Goal: Task Accomplishment & Management: Complete application form

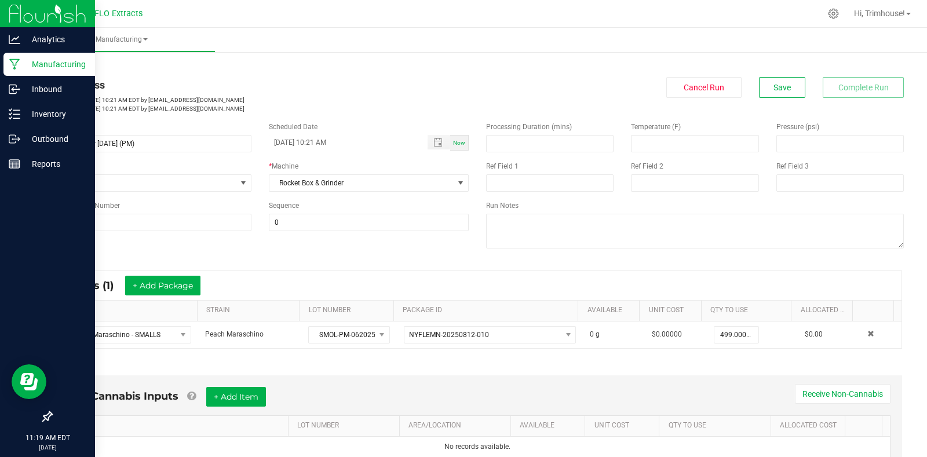
click at [58, 60] on p "Manufacturing" at bounding box center [54, 64] width 69 height 14
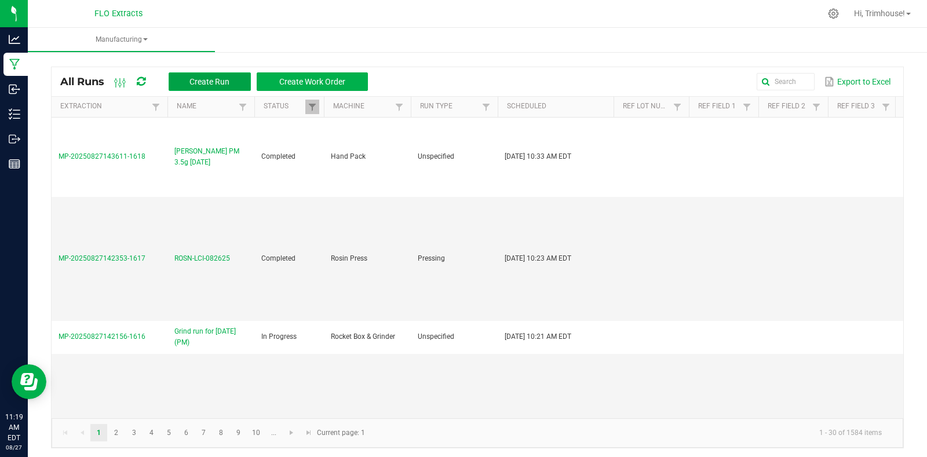
click at [209, 77] on span "Create Run" at bounding box center [209, 81] width 40 height 9
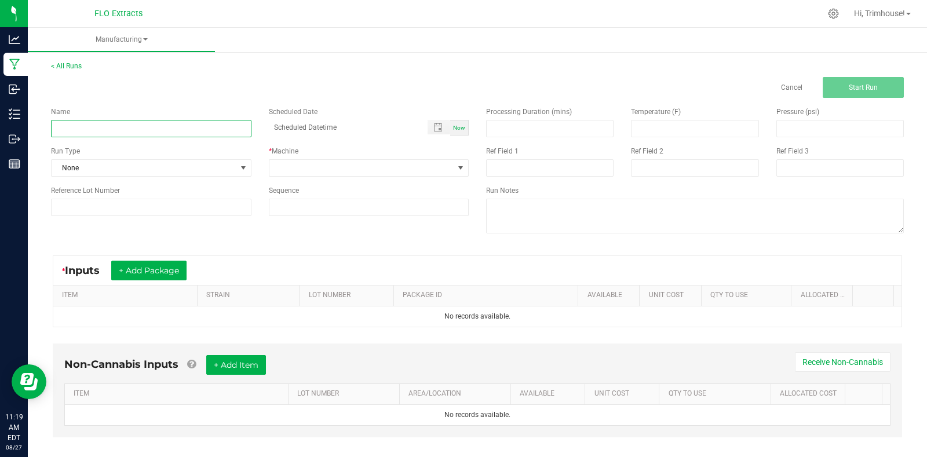
click at [149, 131] on input at bounding box center [151, 128] width 200 height 17
type input "Buck run for [DATE] (CC)"
click at [455, 127] on span "Now" at bounding box center [459, 128] width 12 height 6
type input "[DATE] 11:19 AM"
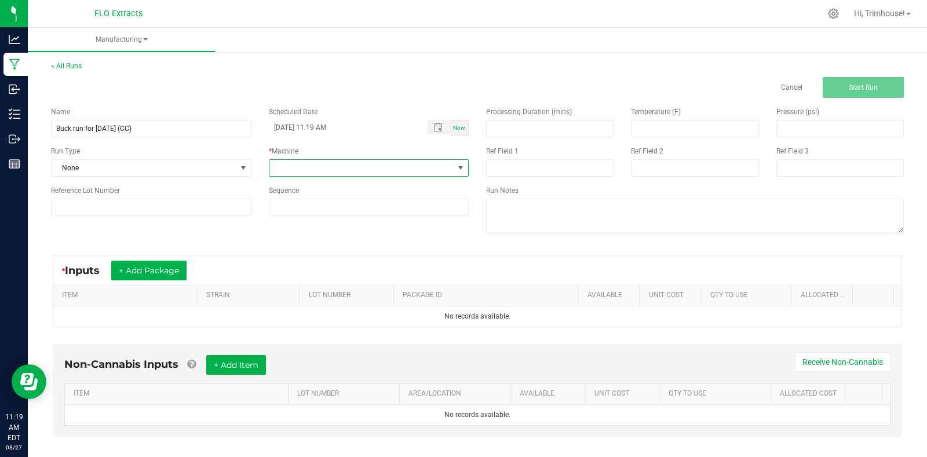
click at [459, 170] on span at bounding box center [460, 167] width 9 height 9
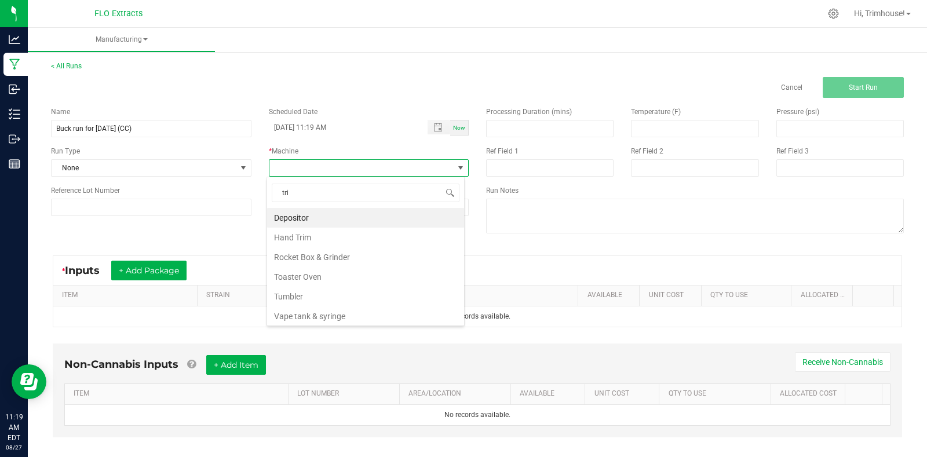
type input "trim"
click at [385, 219] on li "Hand Trim" at bounding box center [365, 218] width 197 height 20
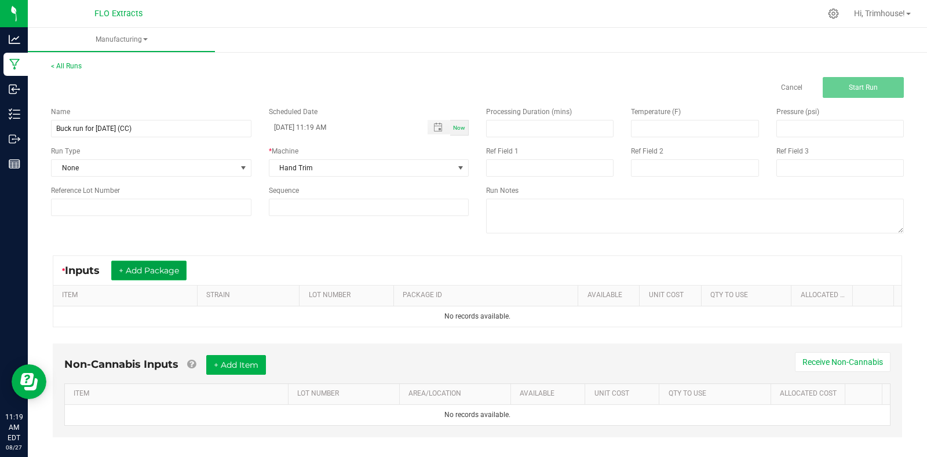
click at [156, 276] on button "+ Add Package" at bounding box center [148, 271] width 75 height 20
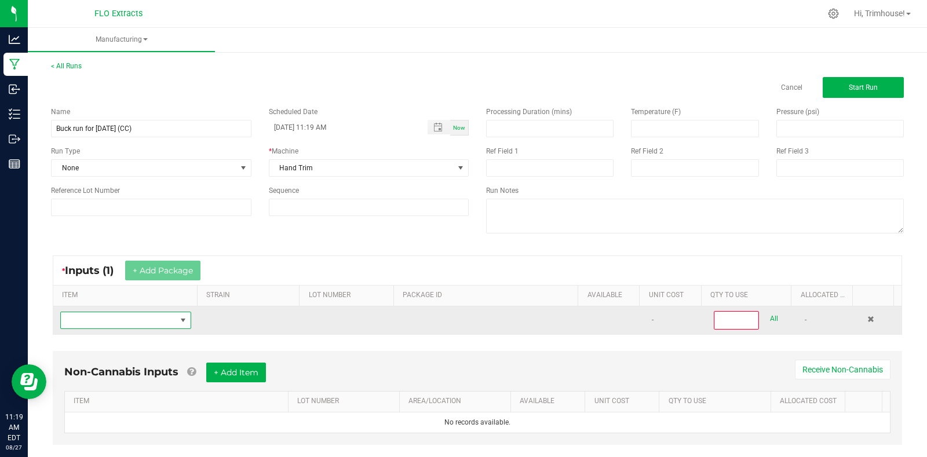
click at [180, 318] on span "NO DATA FOUND" at bounding box center [182, 320] width 9 height 9
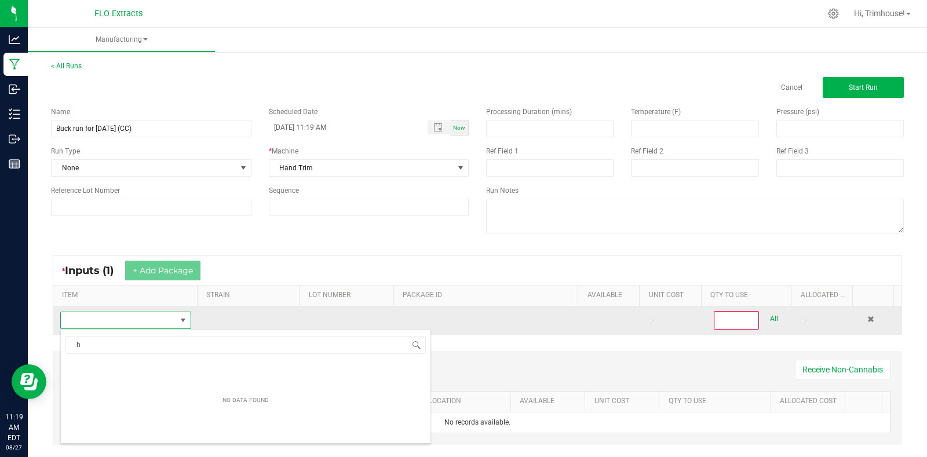
scroll to position [57890, 57779]
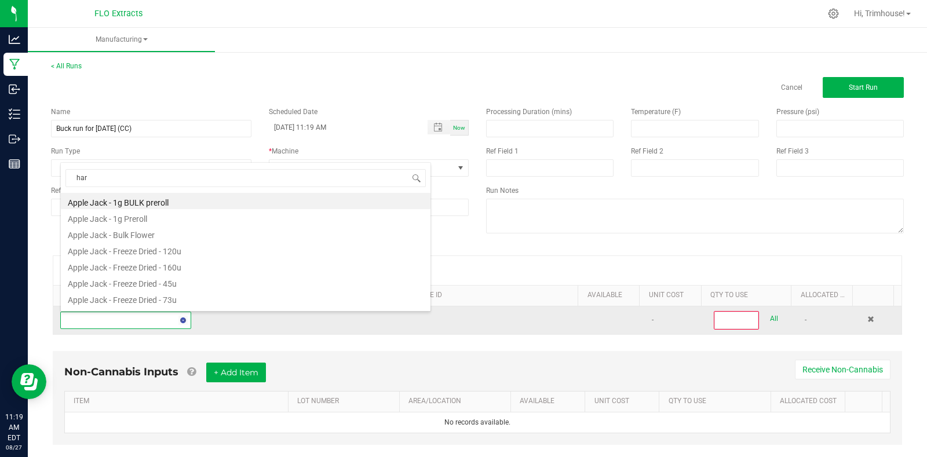
type input "harv"
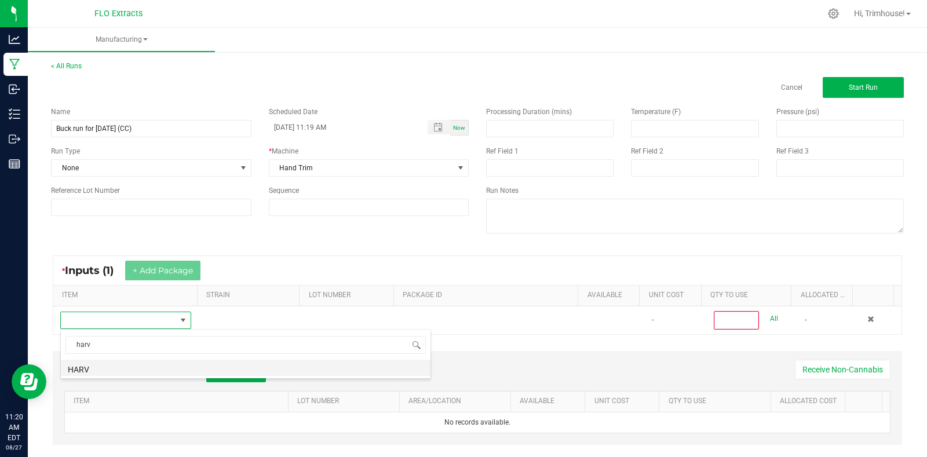
click at [181, 369] on li "HARV" at bounding box center [245, 368] width 369 height 16
type input "0"
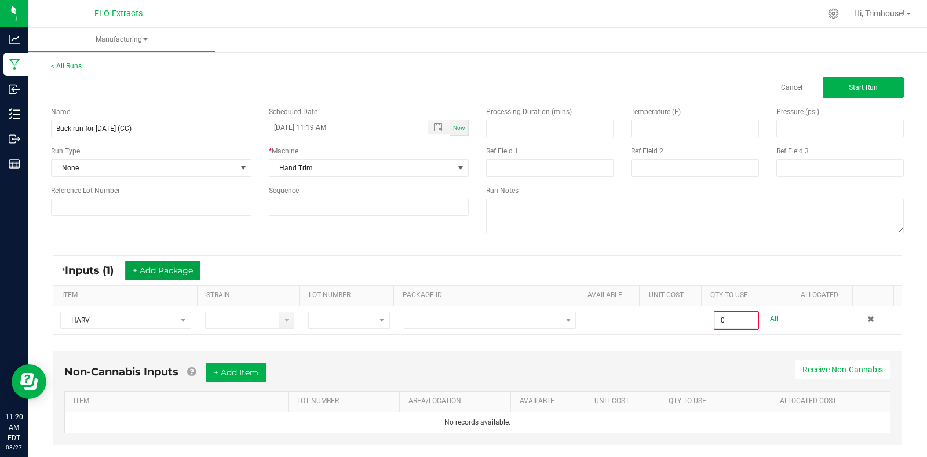
click at [162, 273] on button "+ Add Package" at bounding box center [162, 271] width 75 height 20
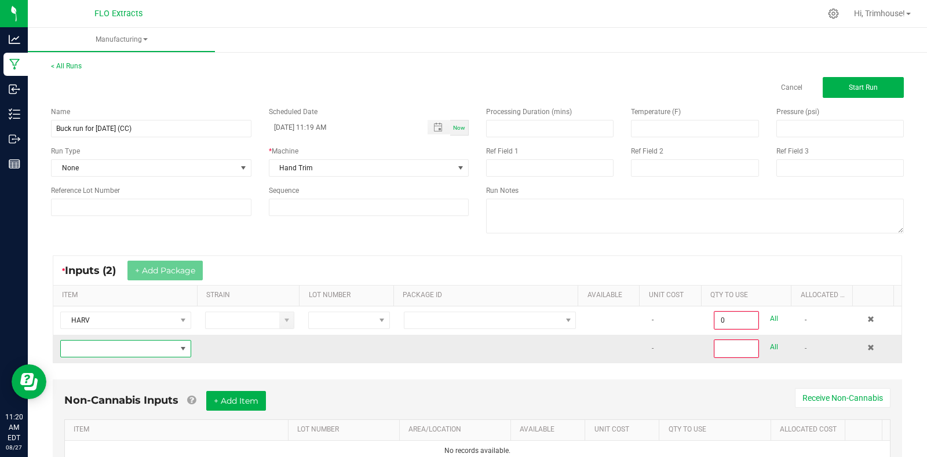
click at [127, 351] on span "NO DATA FOUND" at bounding box center [118, 348] width 115 height 16
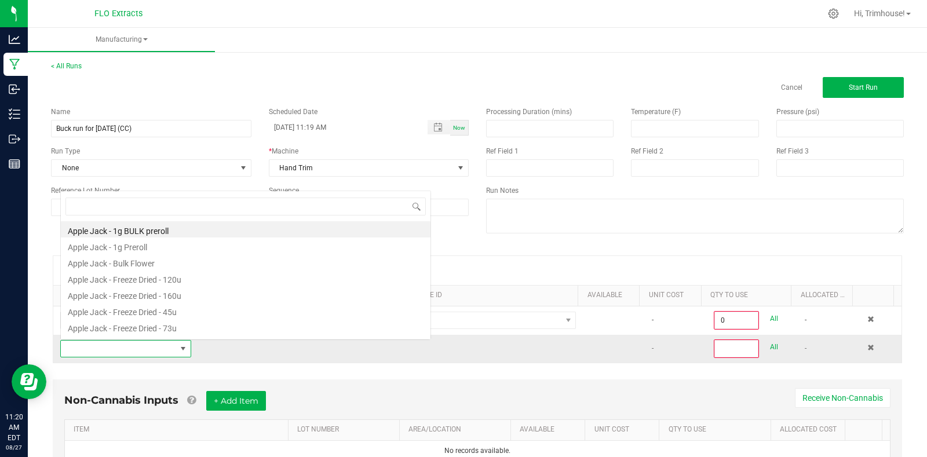
scroll to position [17, 127]
type input "harv"
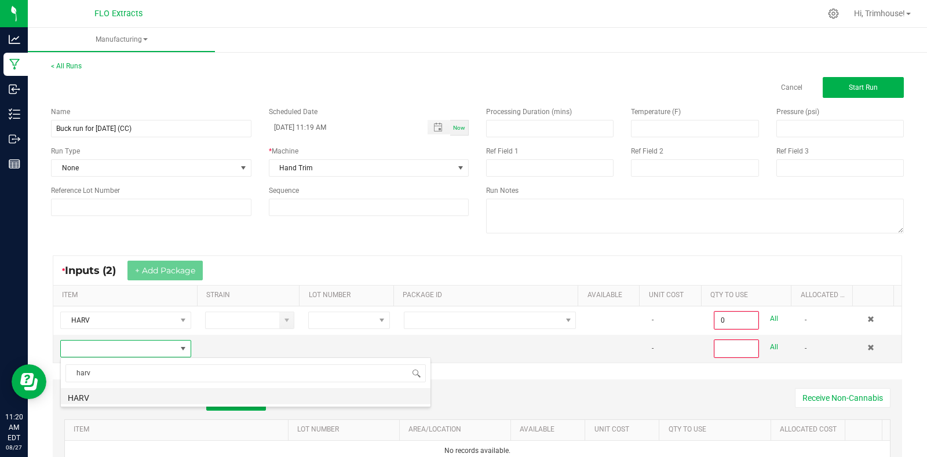
click at [104, 398] on li "HARV" at bounding box center [245, 396] width 369 height 16
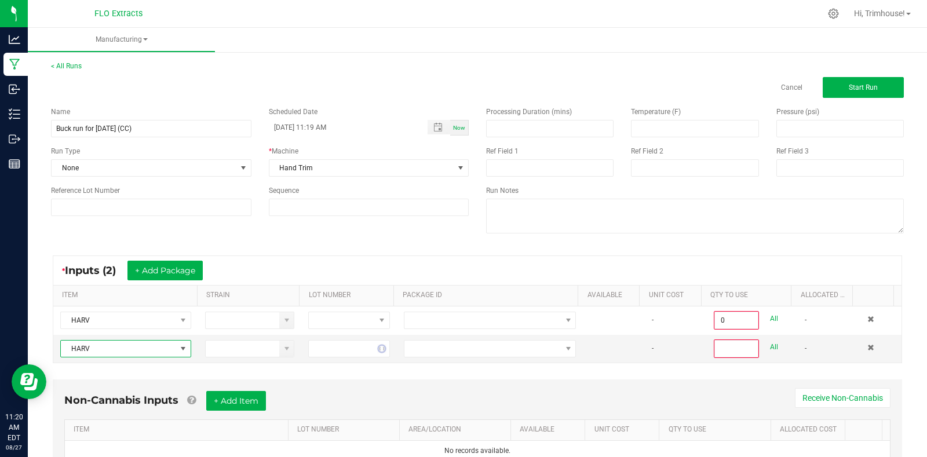
type input "0"
click at [179, 268] on button "+ Add Package" at bounding box center [164, 271] width 75 height 20
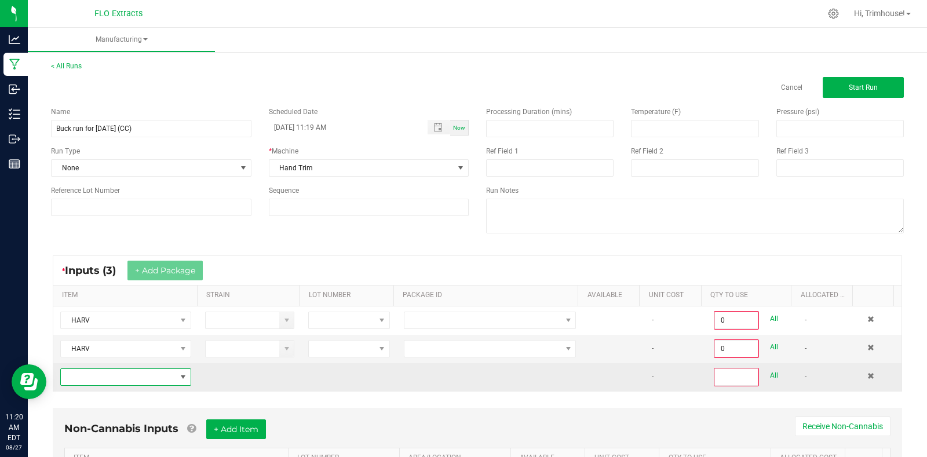
click at [120, 376] on span "NO DATA FOUND" at bounding box center [118, 377] width 115 height 16
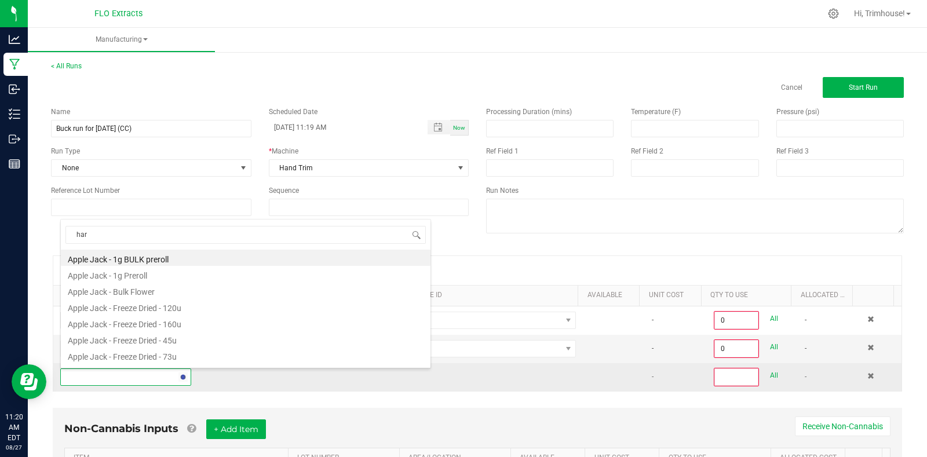
type input "harv"
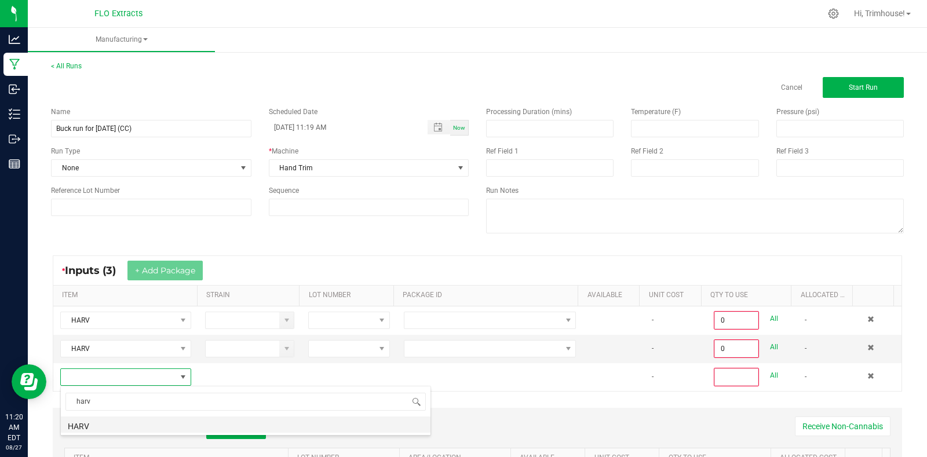
click at [113, 425] on li "HARV" at bounding box center [245, 424] width 369 height 16
type input "0"
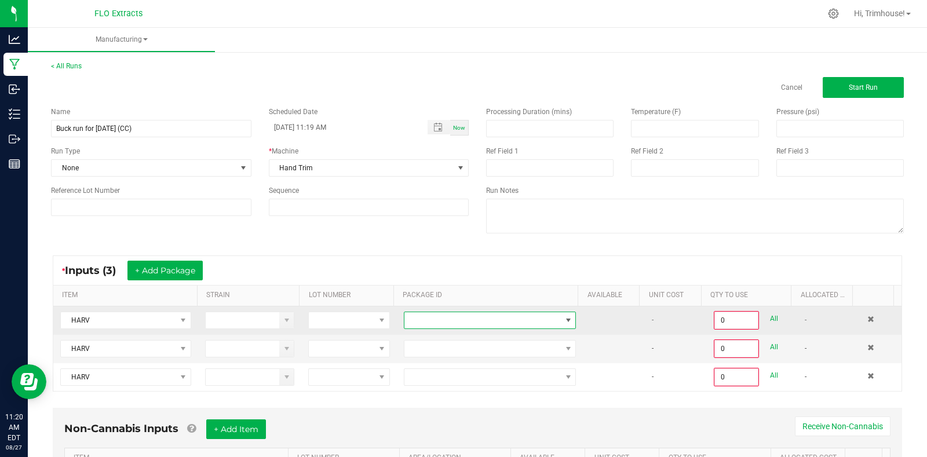
click at [563, 316] on span at bounding box center [567, 320] width 9 height 9
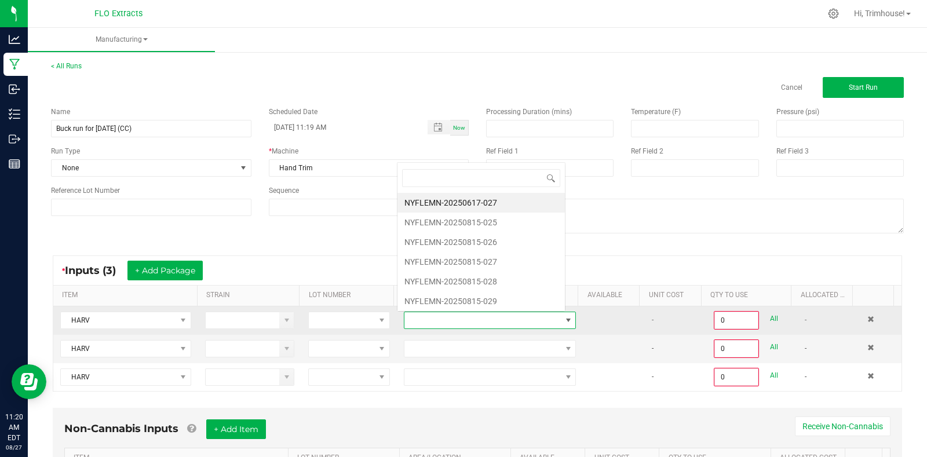
scroll to position [17, 167]
type input "815-037"
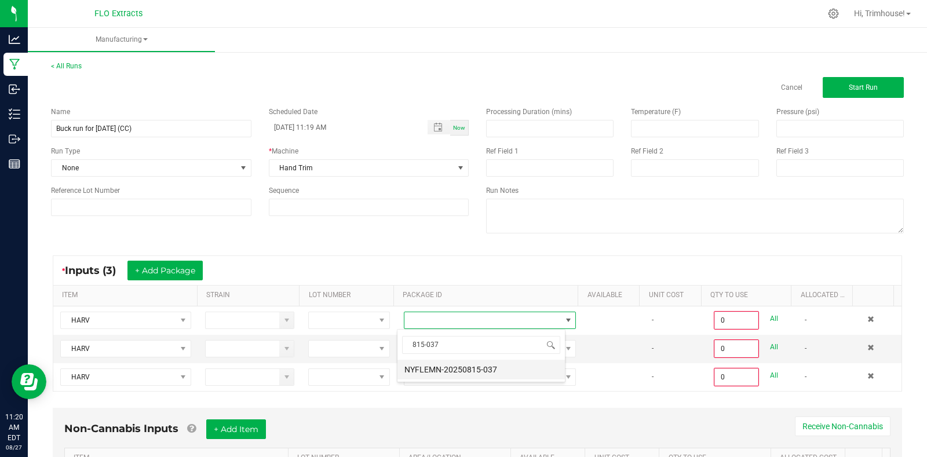
click at [523, 371] on li "NYFLEMN-20250815-037" at bounding box center [480, 370] width 167 height 20
type input "0.0000 g"
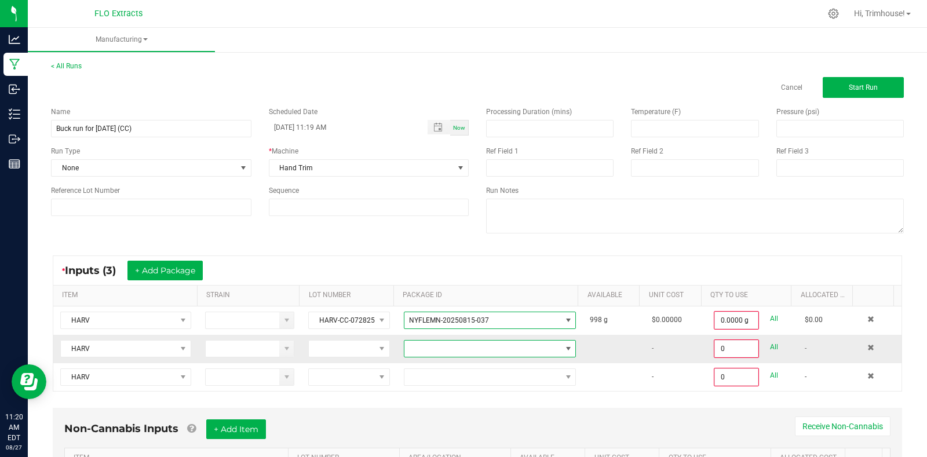
click at [485, 345] on span at bounding box center [482, 348] width 156 height 16
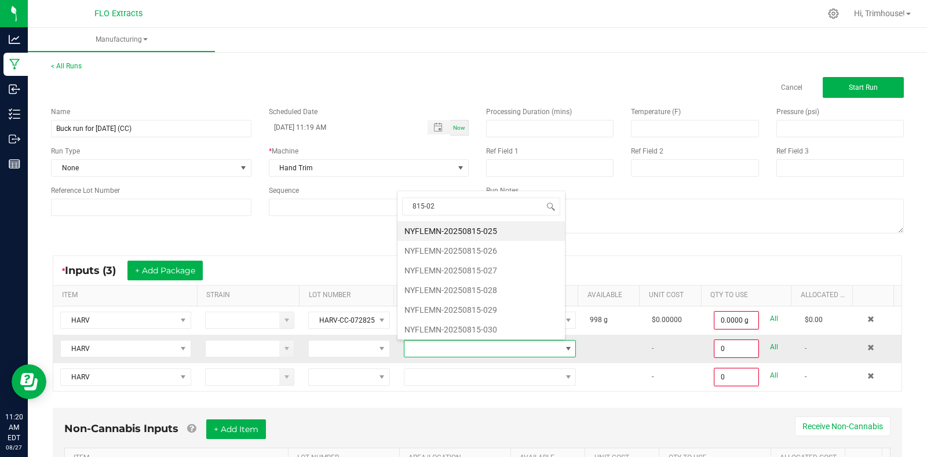
type input "815-028"
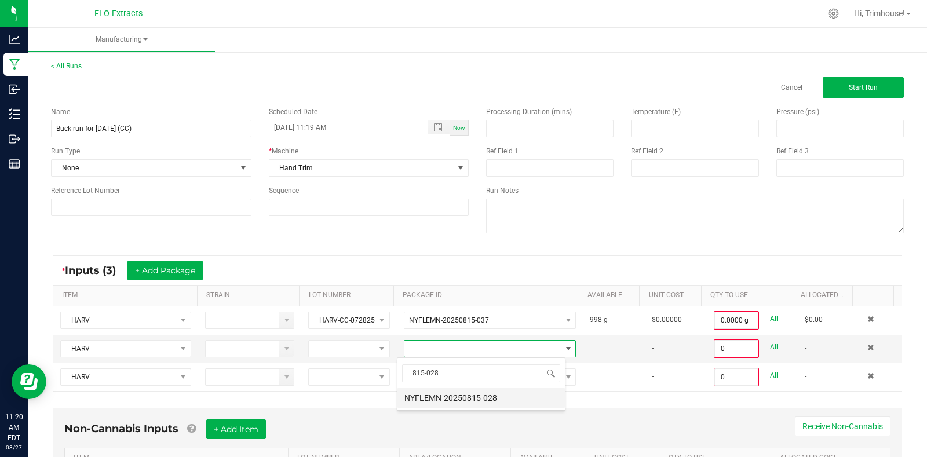
click at [484, 397] on li "NYFLEMN-20250815-028" at bounding box center [480, 398] width 167 height 20
type input "0.0000 g"
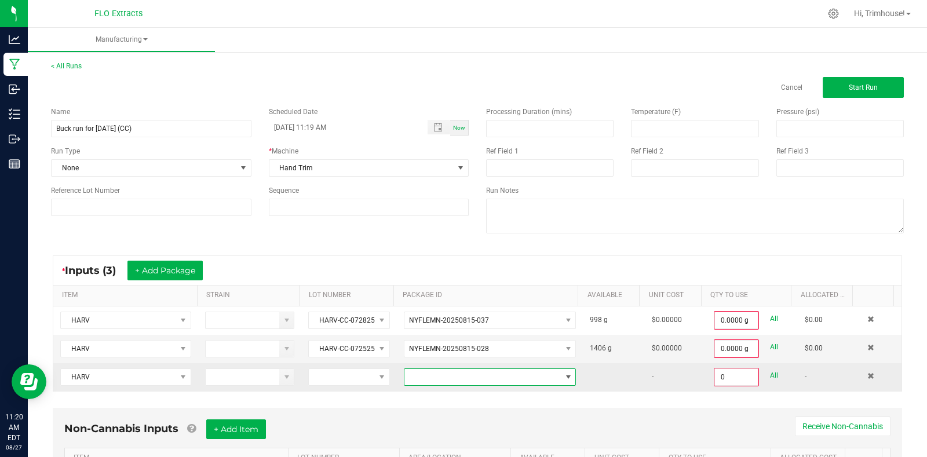
click at [458, 378] on span at bounding box center [482, 377] width 156 height 16
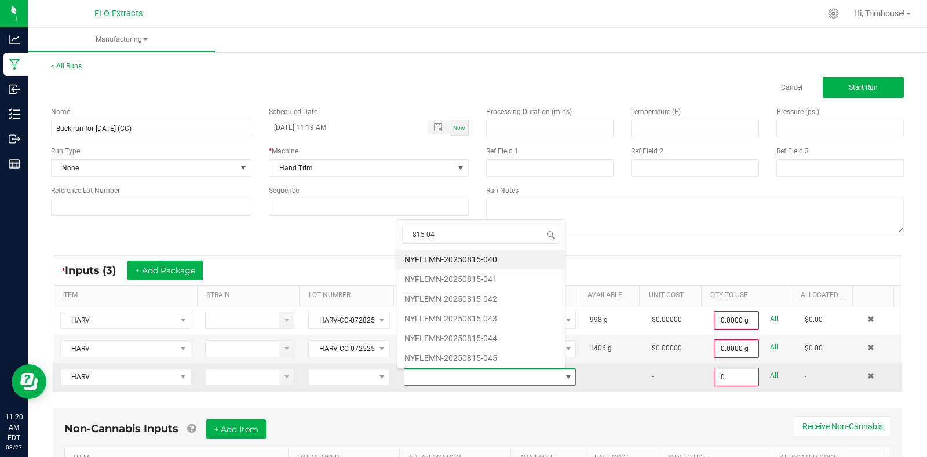
type input "815-043"
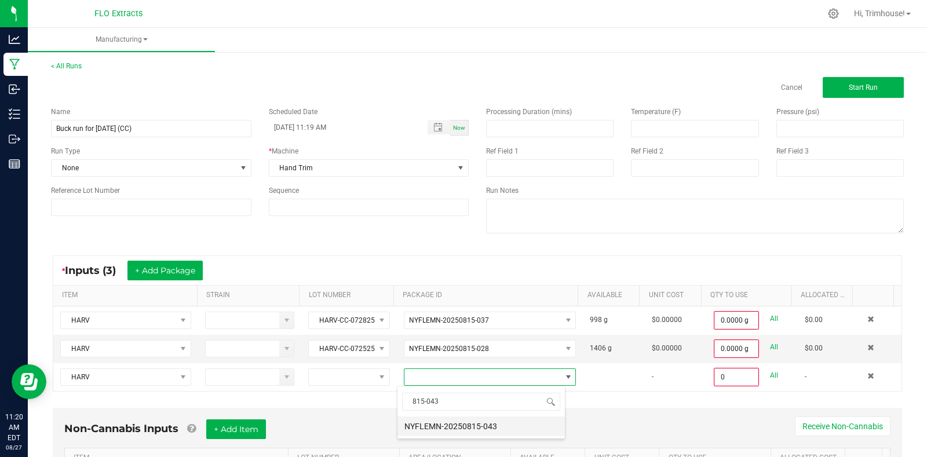
click at [468, 425] on li "NYFLEMN-20250815-043" at bounding box center [480, 426] width 167 height 20
type input "0.0000 g"
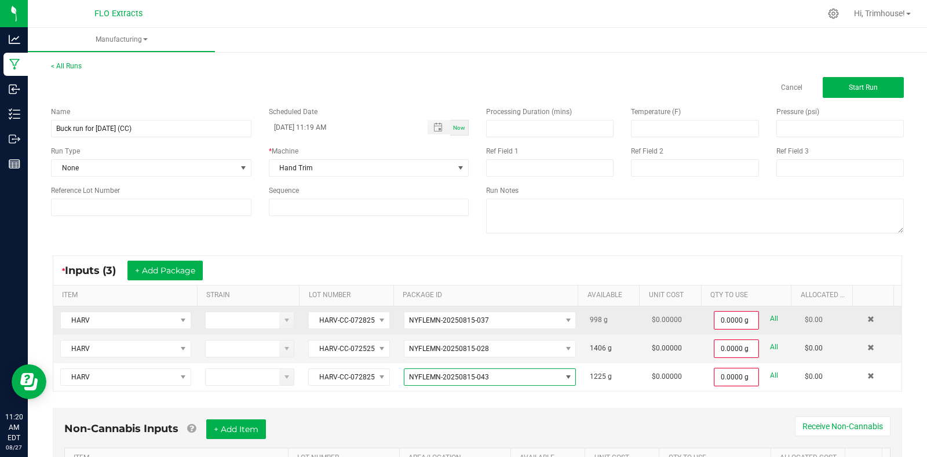
click at [770, 317] on link "All" at bounding box center [774, 319] width 8 height 16
type input "998.0000 g"
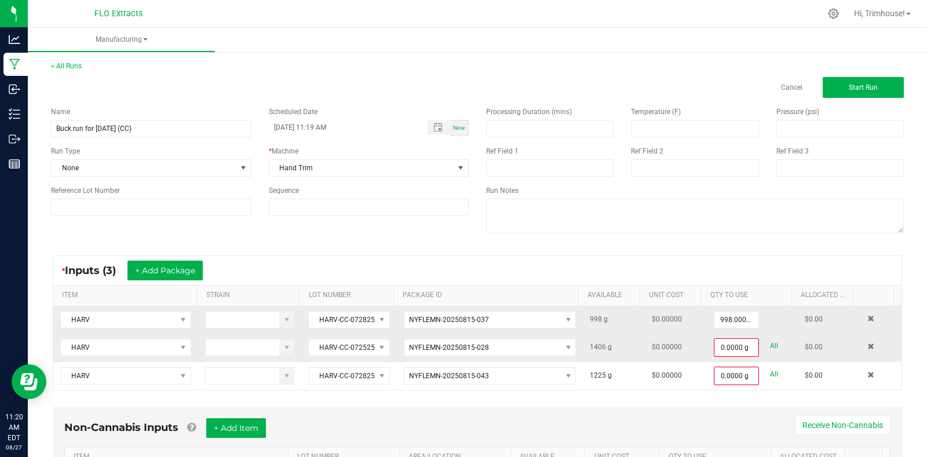
click at [770, 342] on link "All" at bounding box center [774, 346] width 8 height 16
type input "1406.0000 g"
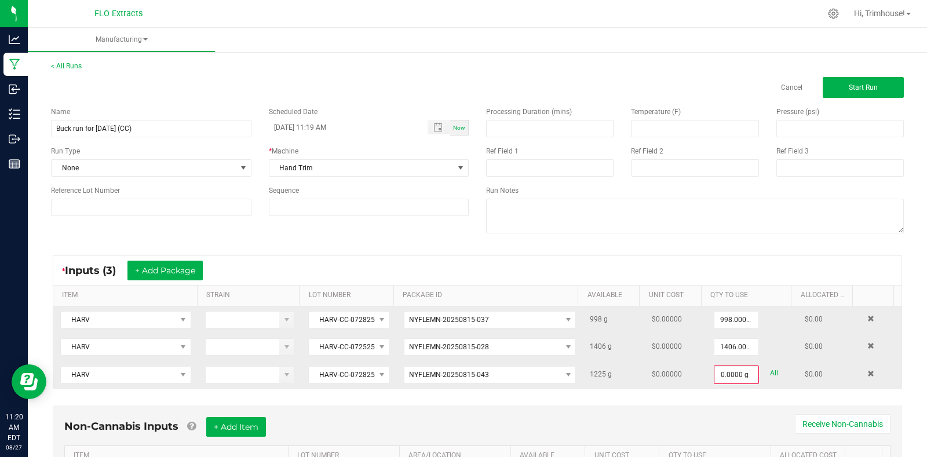
click at [770, 369] on link "All" at bounding box center [774, 373] width 8 height 16
type input "1225.0000 g"
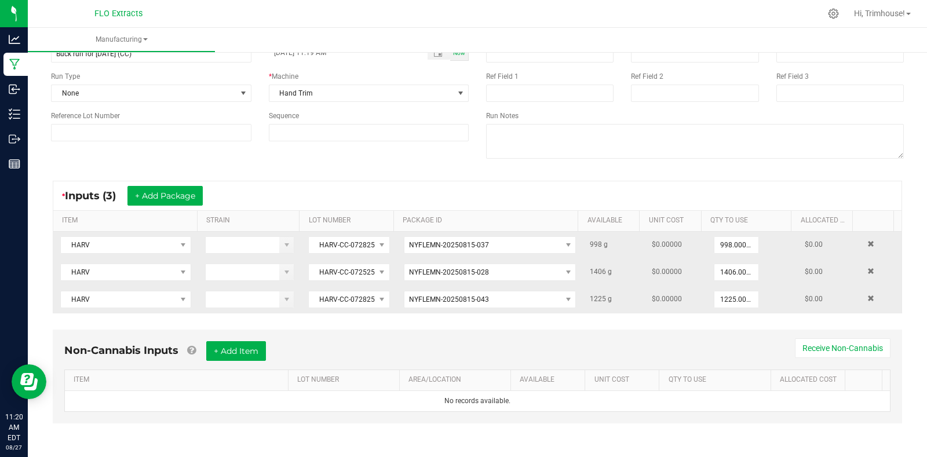
scroll to position [0, 0]
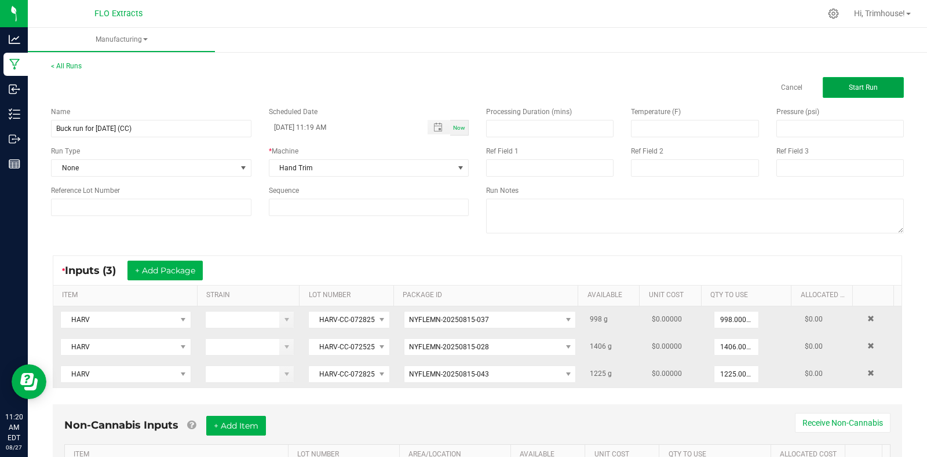
click at [851, 84] on span "Start Run" at bounding box center [862, 87] width 29 height 8
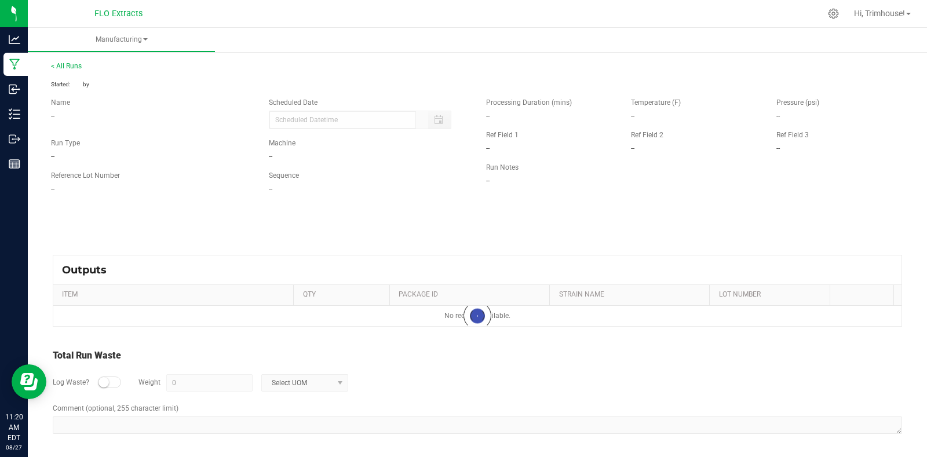
type input "[DATE] 11:19 AM"
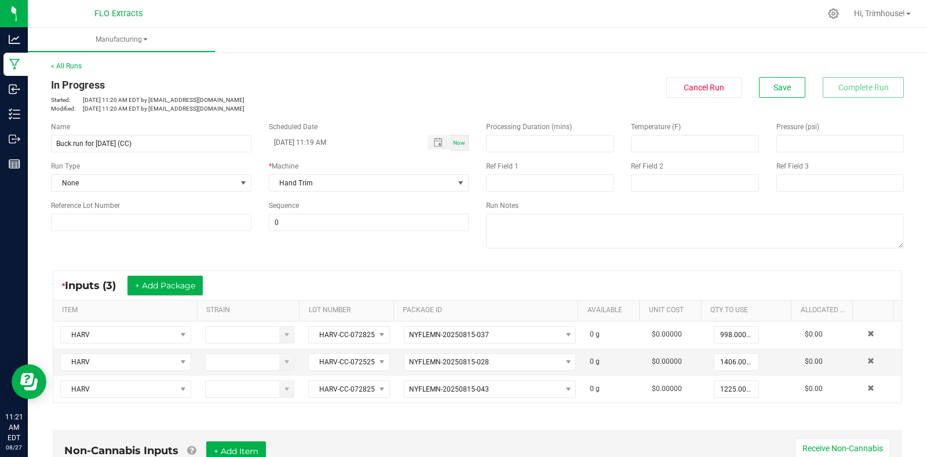
scroll to position [303, 0]
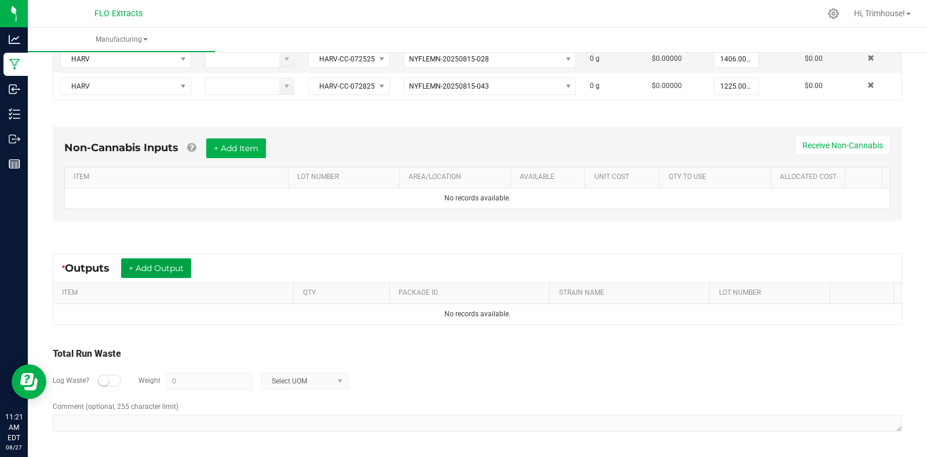
click at [165, 268] on button "+ Add Output" at bounding box center [156, 268] width 70 height 20
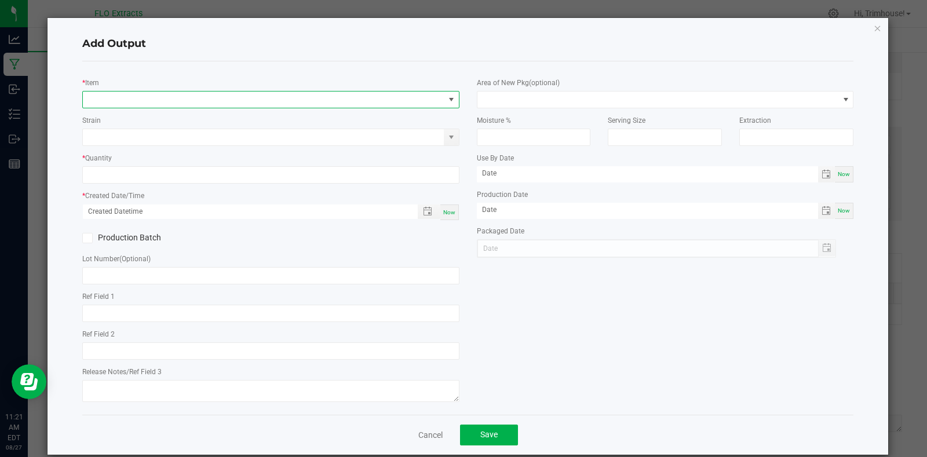
click at [148, 99] on span "NO DATA FOUND" at bounding box center [263, 99] width 361 height 16
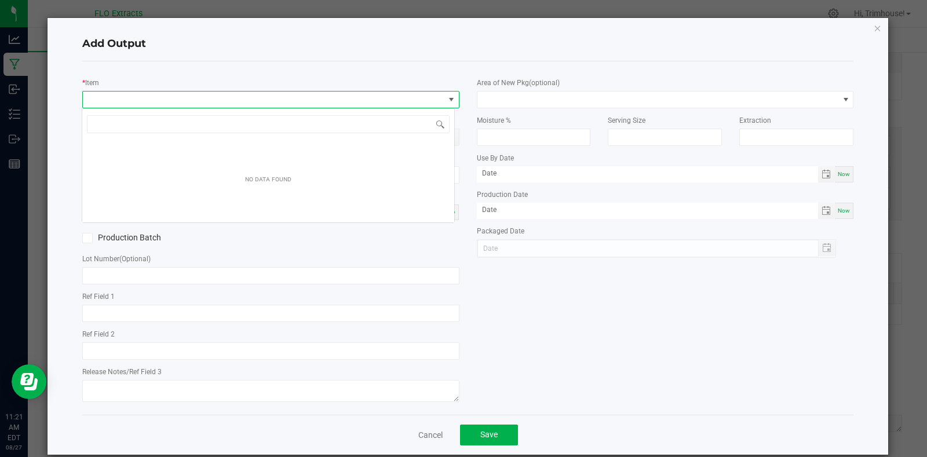
scroll to position [17, 373]
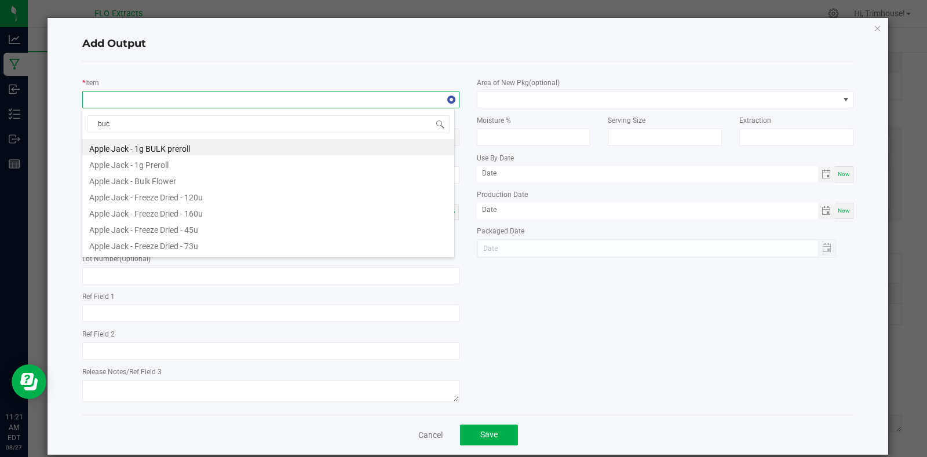
type input "buck"
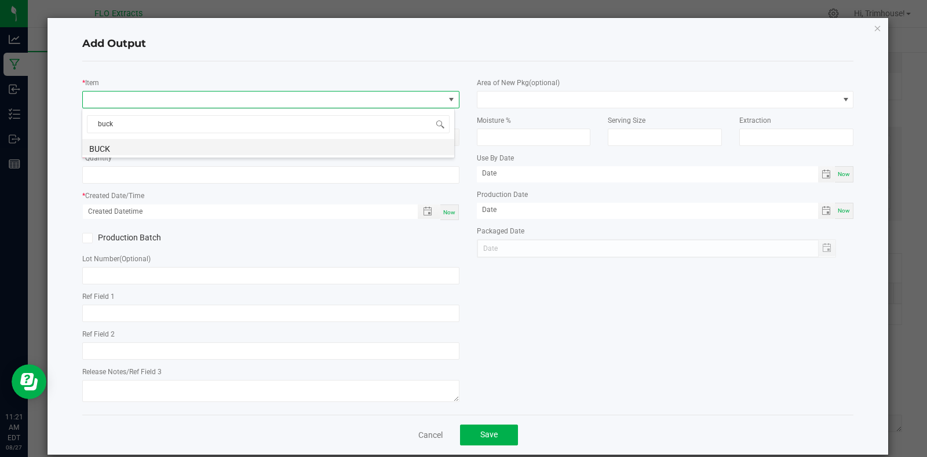
click at [143, 143] on li "BUCK" at bounding box center [268, 147] width 372 height 16
type input "0.0000 g"
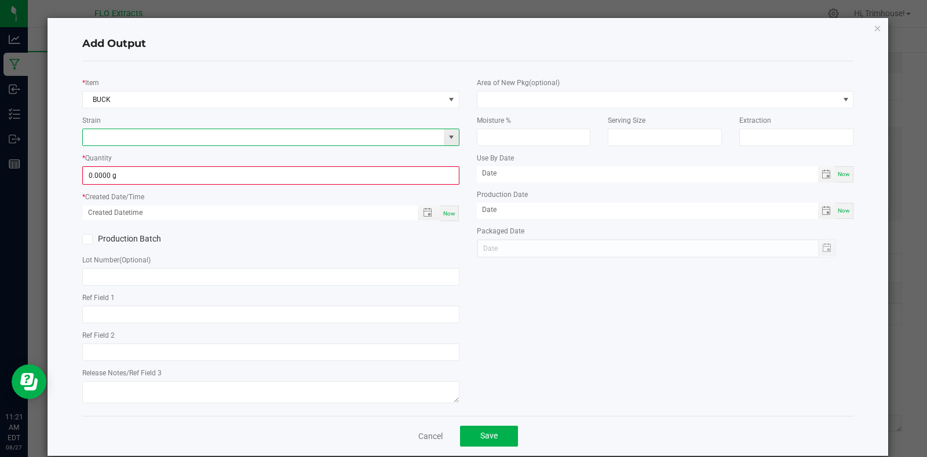
click at [140, 137] on input at bounding box center [263, 137] width 361 height 16
click at [145, 157] on li "[US_STATE] Chem" at bounding box center [268, 156] width 372 height 16
type input "[US_STATE] Chem"
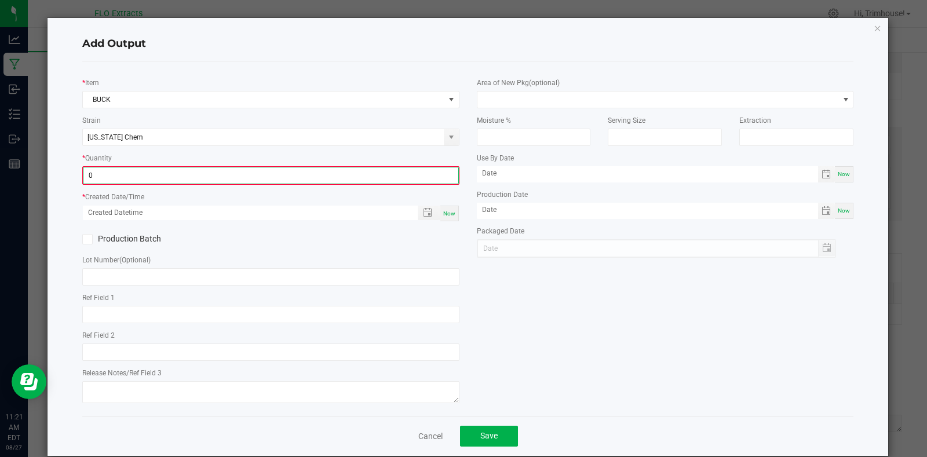
click at [318, 173] on input "0" at bounding box center [270, 175] width 375 height 16
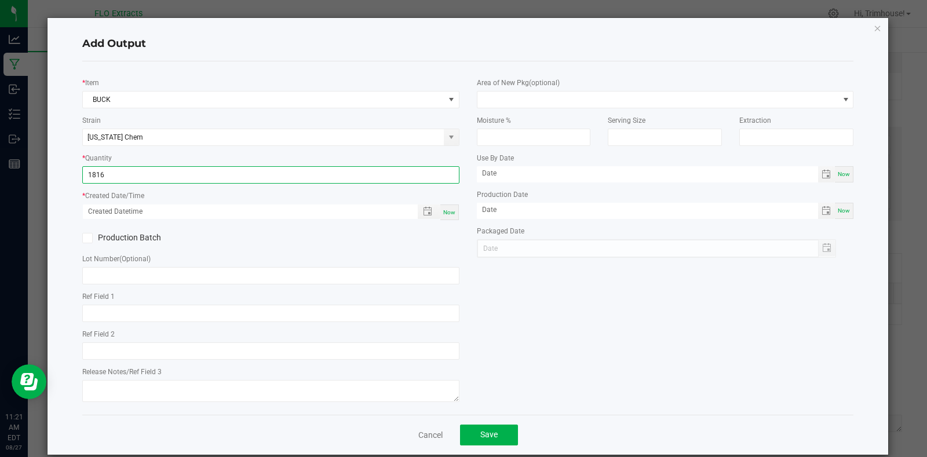
type input "1816.0000 g"
click at [444, 209] on span "Now" at bounding box center [449, 212] width 12 height 6
type input "[DATE] 11:21 AM"
type input "[DATE]"
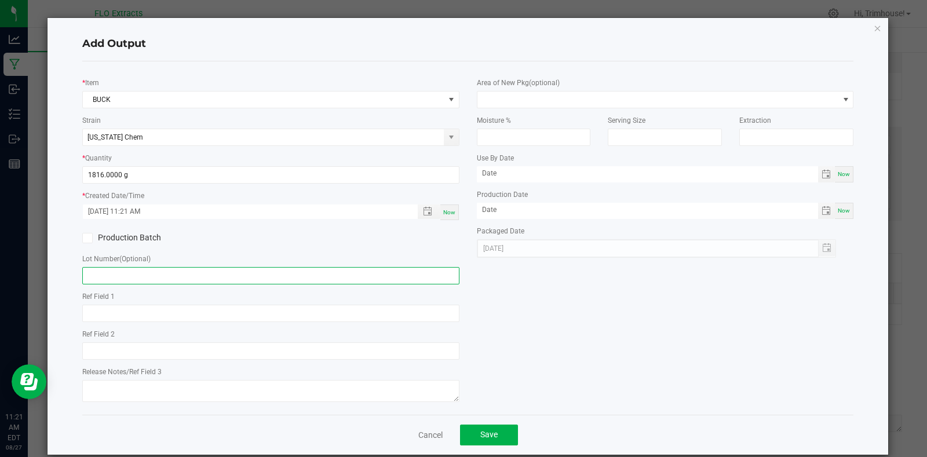
click at [151, 277] on input "text" at bounding box center [270, 275] width 377 height 17
type input "BUCK-CC-072825"
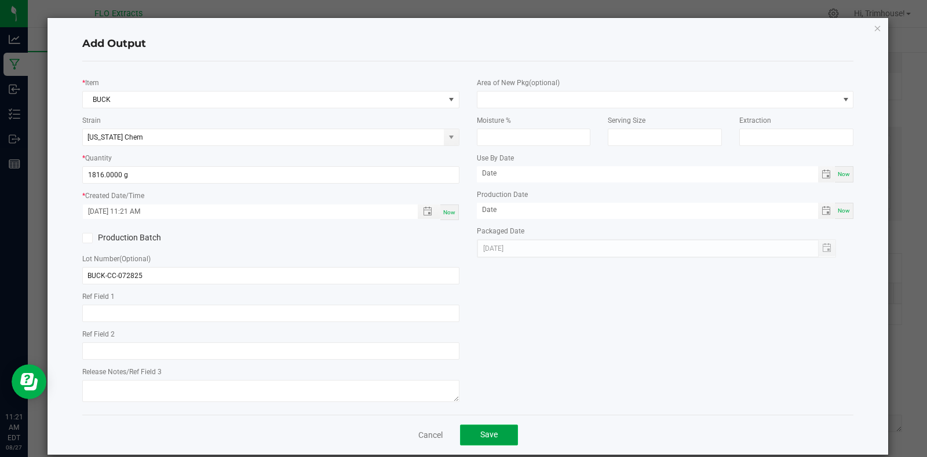
click at [481, 430] on span "Save" at bounding box center [488, 434] width 17 height 9
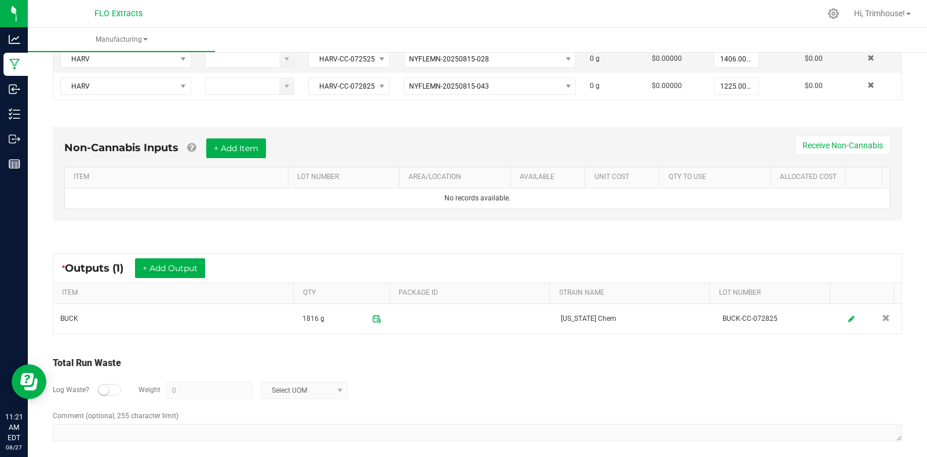
click at [113, 388] on div at bounding box center [109, 390] width 23 height 12
click at [196, 390] on input "0" at bounding box center [209, 390] width 85 height 16
click at [235, 396] on input "0" at bounding box center [209, 390] width 85 height 16
click at [307, 391] on span "Select UOM" at bounding box center [297, 390] width 71 height 16
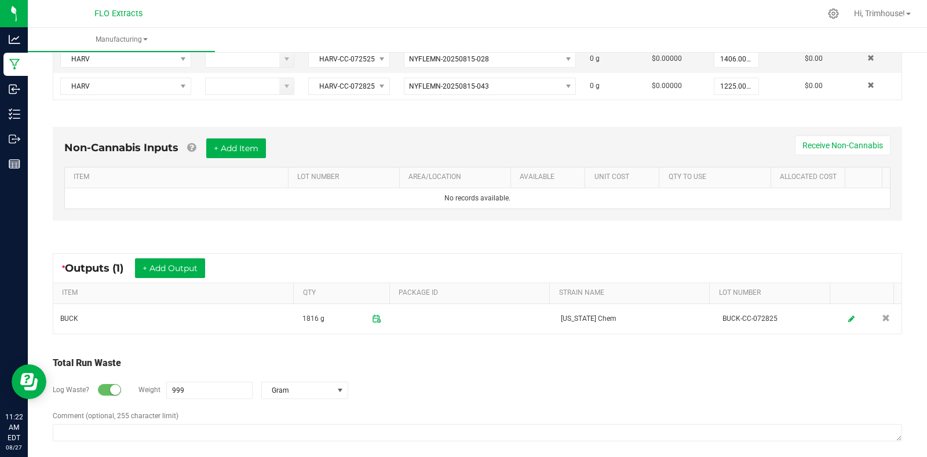
type input "999 g"
click at [389, 390] on div "Log Waste? Weight 999 g Gram" at bounding box center [477, 390] width 849 height 41
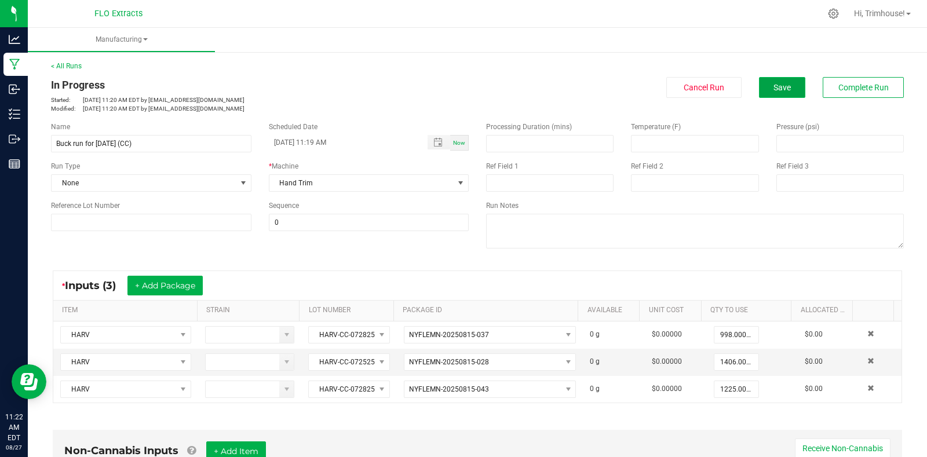
click at [775, 93] on button "Save" at bounding box center [782, 87] width 46 height 21
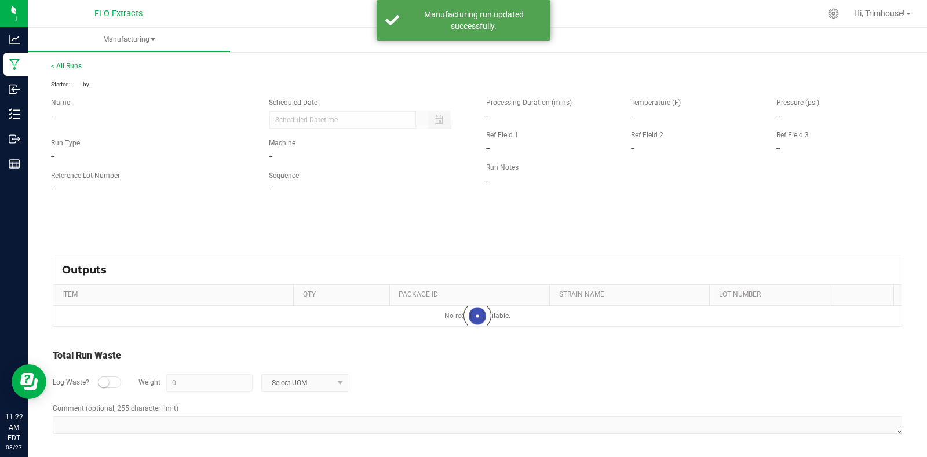
type input "[DATE] 11:19 AM"
type input "999 g"
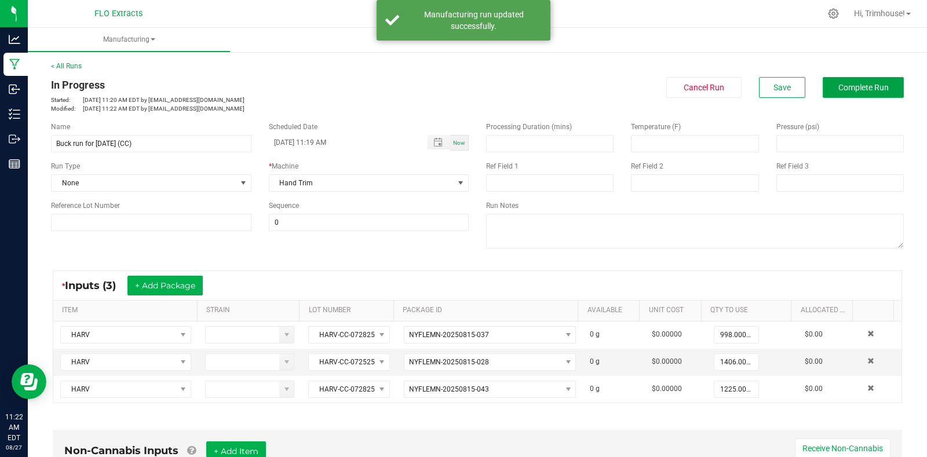
click at [838, 83] on span "Complete Run" at bounding box center [863, 87] width 50 height 9
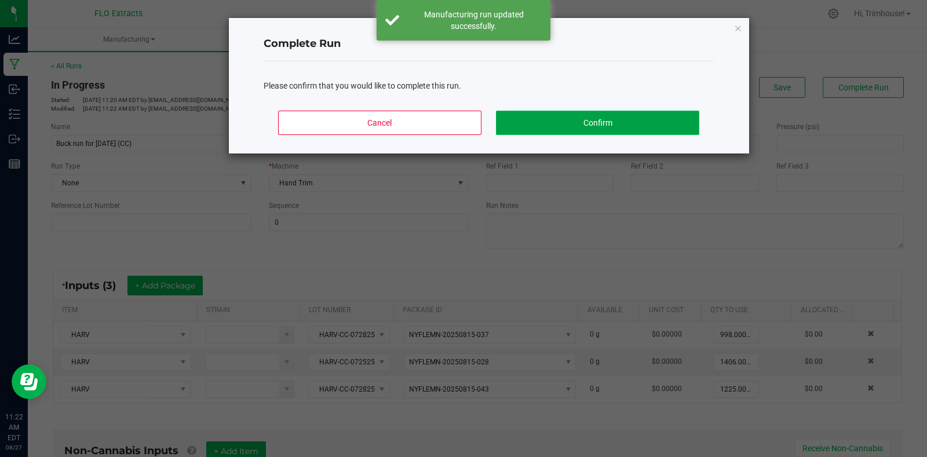
click at [551, 130] on button "Confirm" at bounding box center [597, 123] width 203 height 24
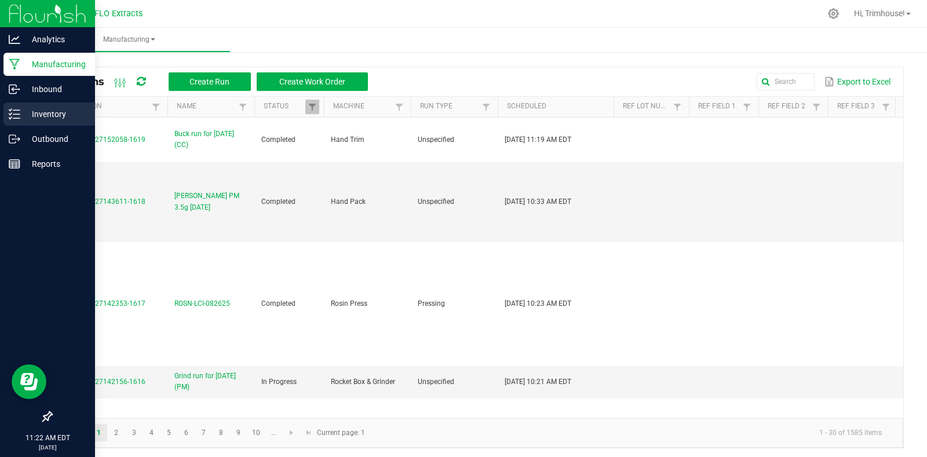
click at [45, 116] on p "Inventory" at bounding box center [54, 114] width 69 height 14
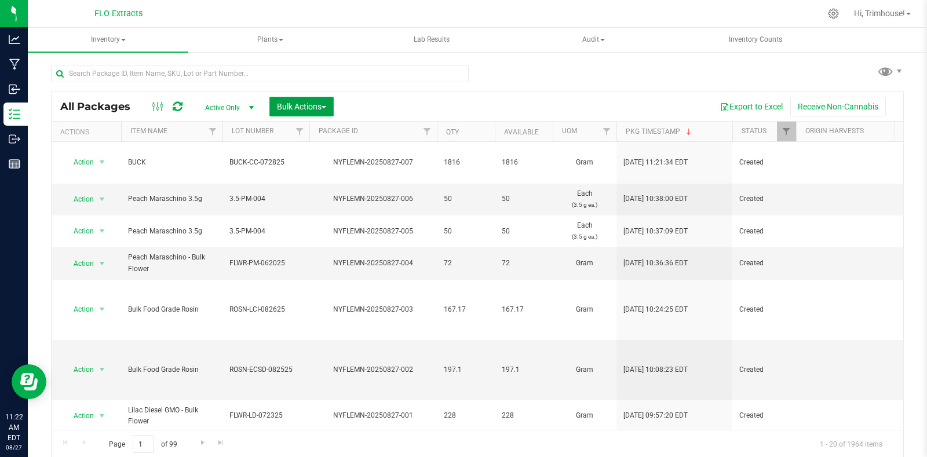
click at [302, 109] on span "Bulk Actions" at bounding box center [301, 106] width 49 height 9
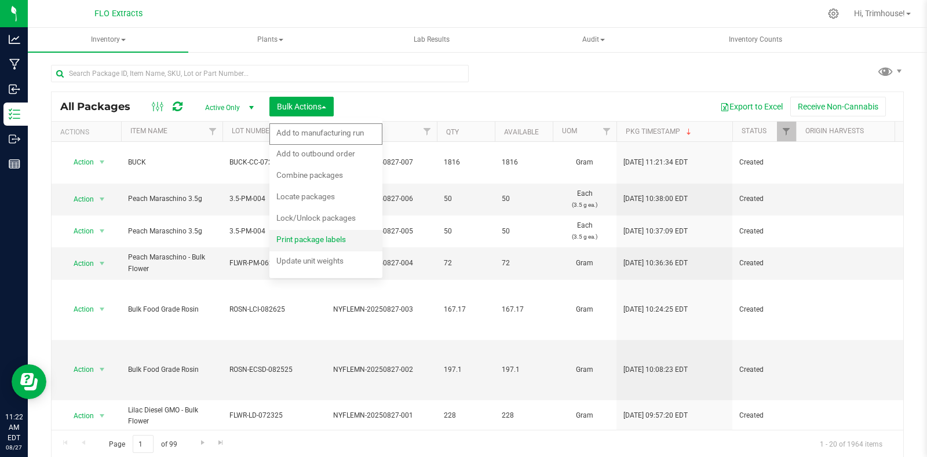
click at [307, 239] on span "Print package labels" at bounding box center [310, 239] width 69 height 9
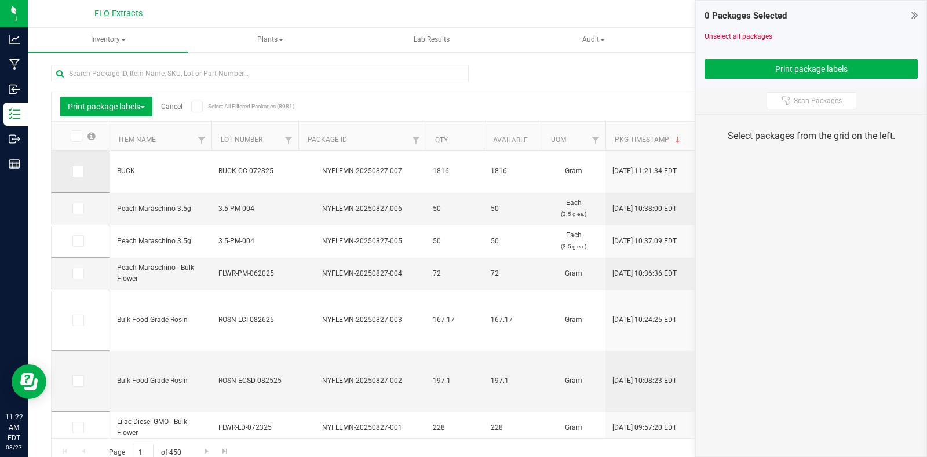
click at [76, 171] on icon at bounding box center [78, 171] width 8 height 0
click at [0, 0] on input "checkbox" at bounding box center [0, 0] width 0 height 0
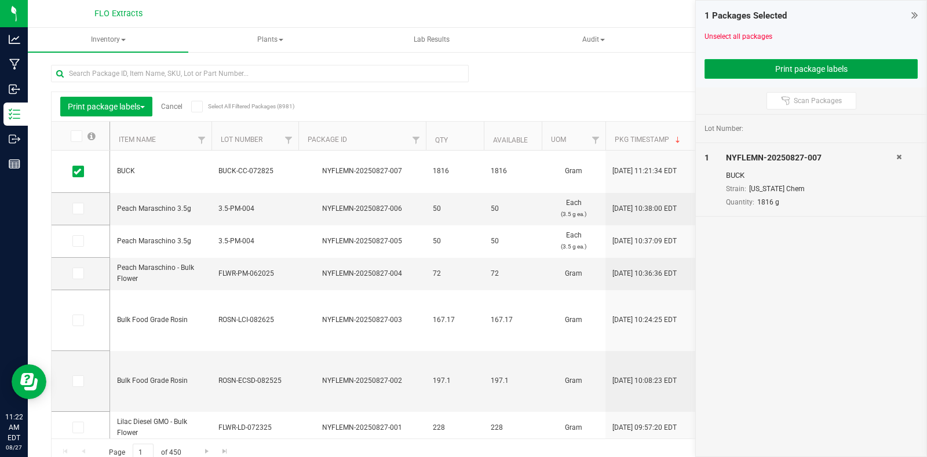
click at [750, 65] on button "Print package labels" at bounding box center [810, 69] width 213 height 20
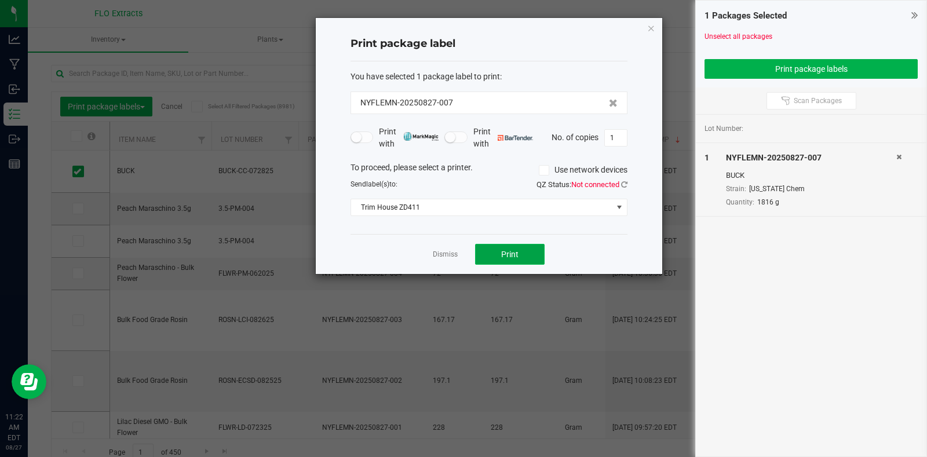
click at [527, 258] on button "Print" at bounding box center [509, 254] width 69 height 21
